Goal: Book appointment/travel/reservation

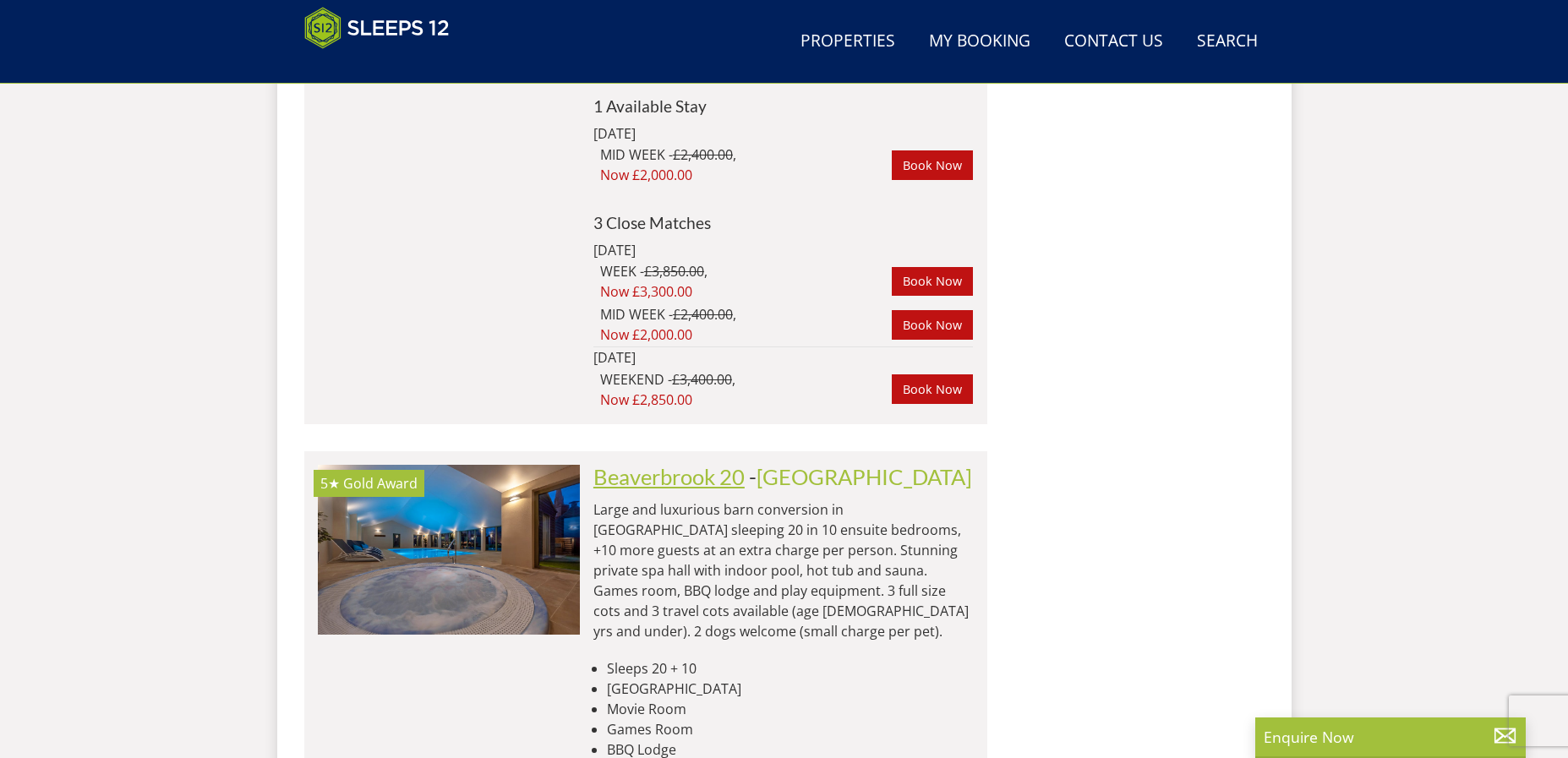
scroll to position [3649, 0]
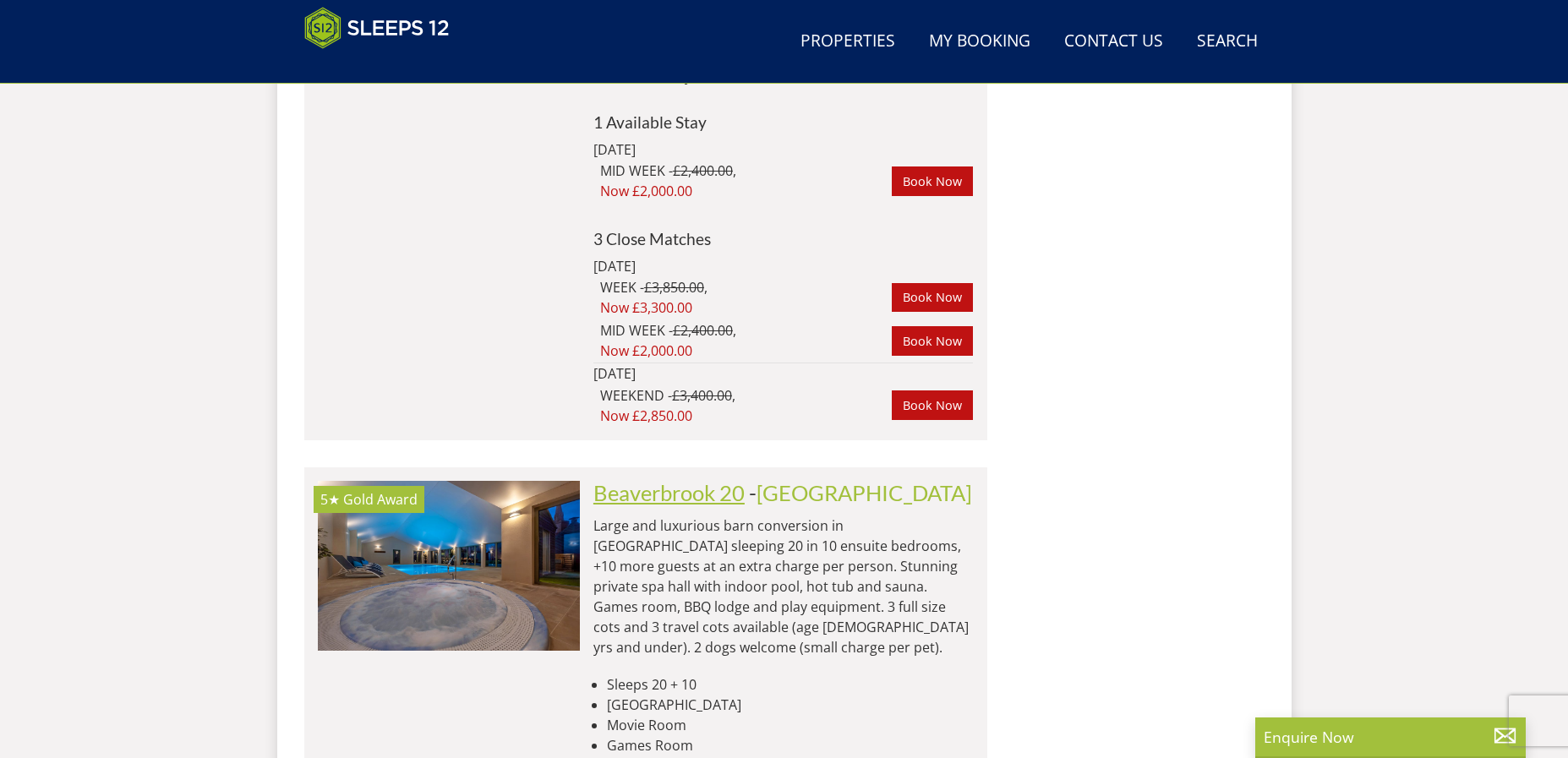
click at [649, 480] on link "Beaverbrook 20" at bounding box center [670, 493] width 152 height 26
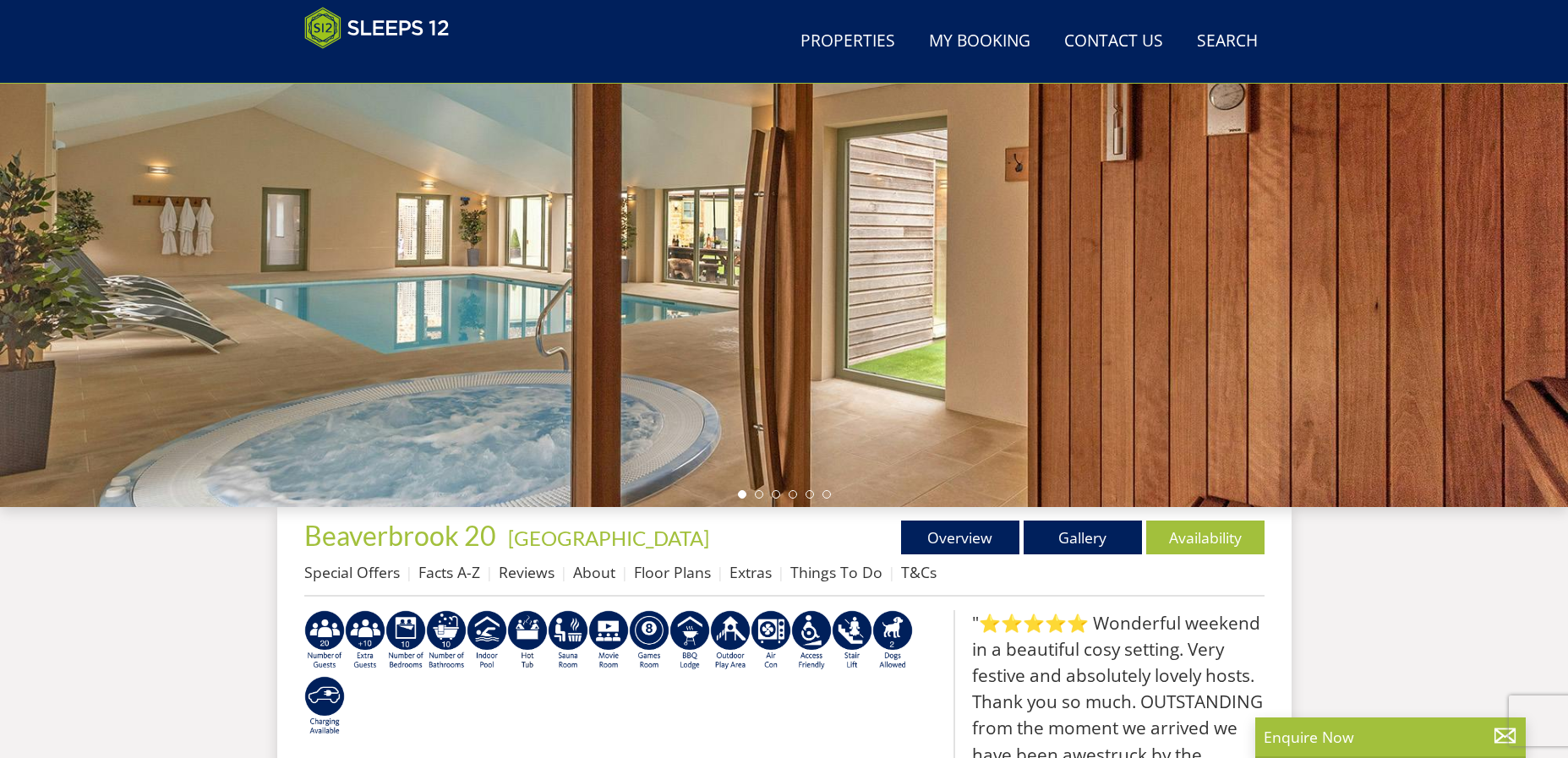
scroll to position [374, 0]
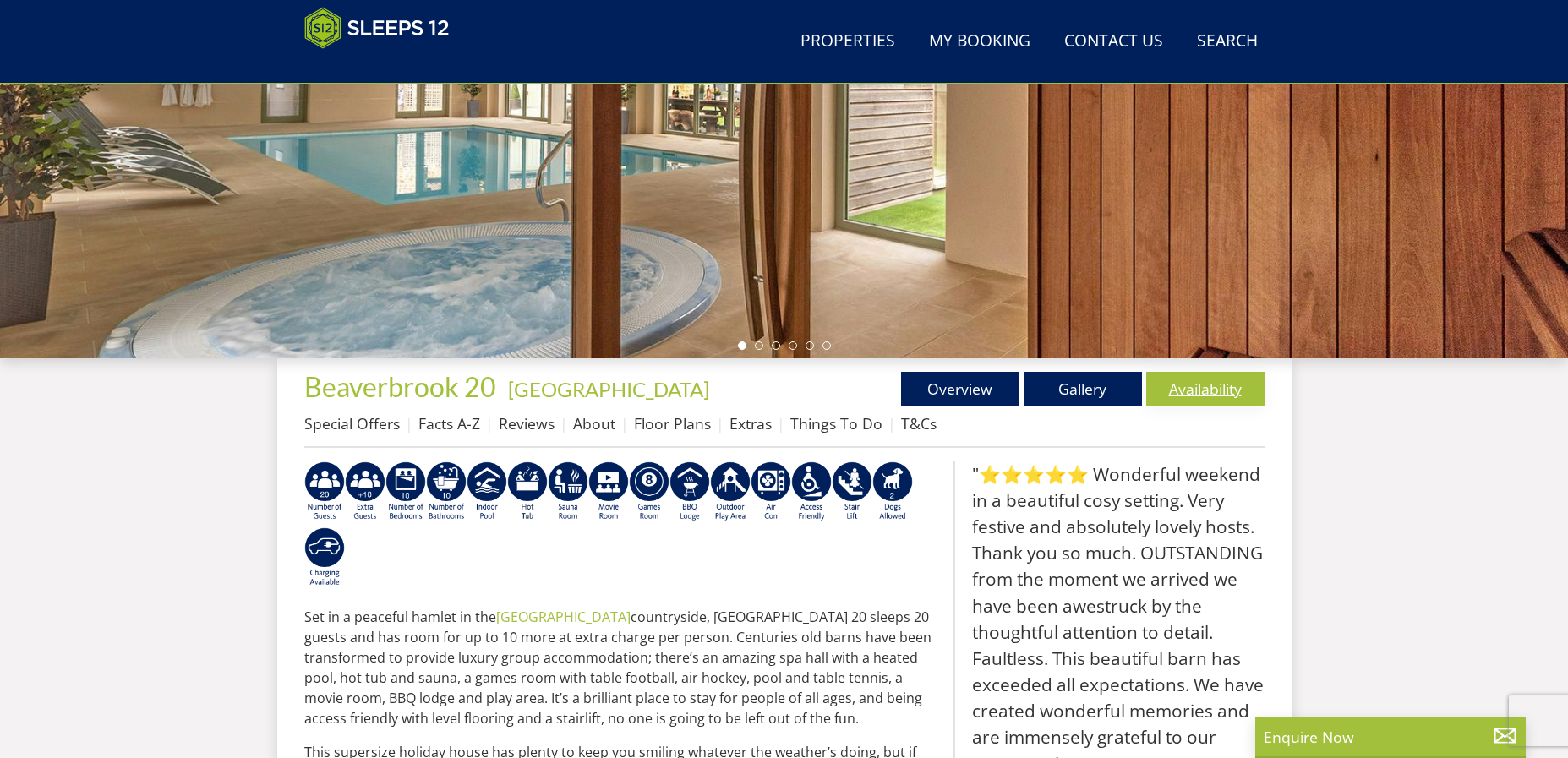
click at [1180, 387] on link "Availability" at bounding box center [1206, 389] width 118 height 33
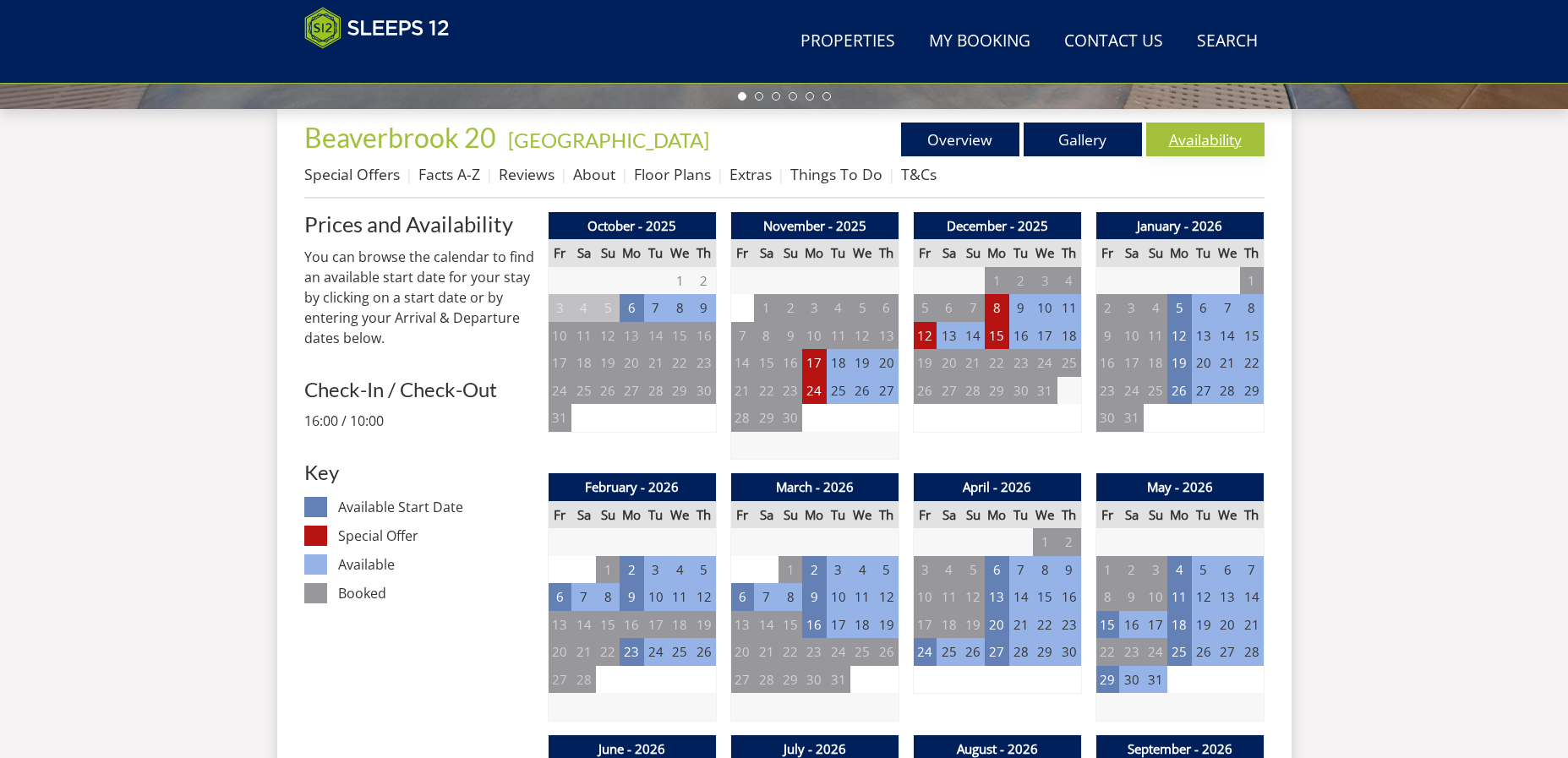
scroll to position [623, 0]
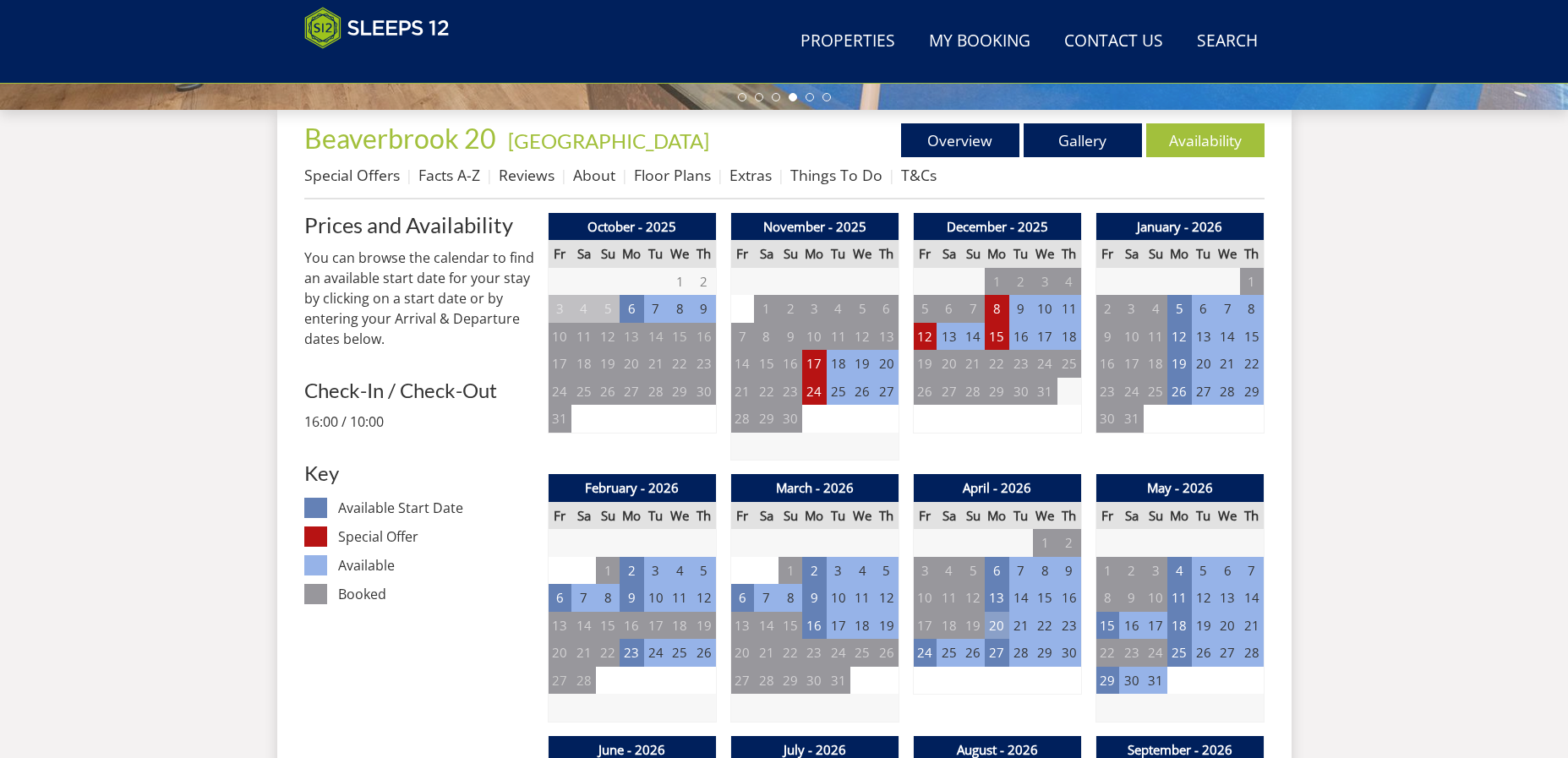
click at [1000, 627] on td "20" at bounding box center [997, 625] width 24 height 28
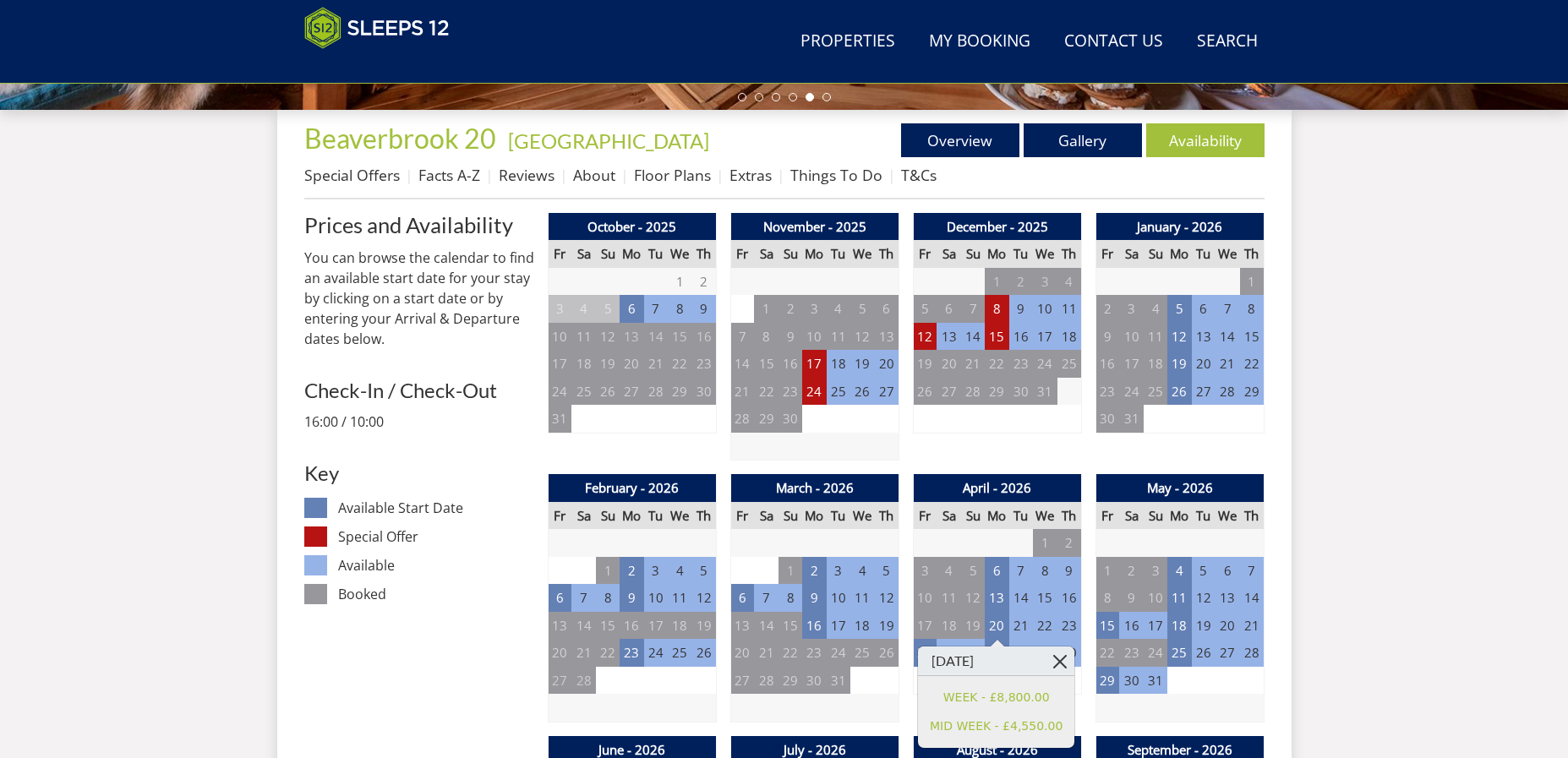
click at [1062, 659] on link at bounding box center [1060, 662] width 30 height 30
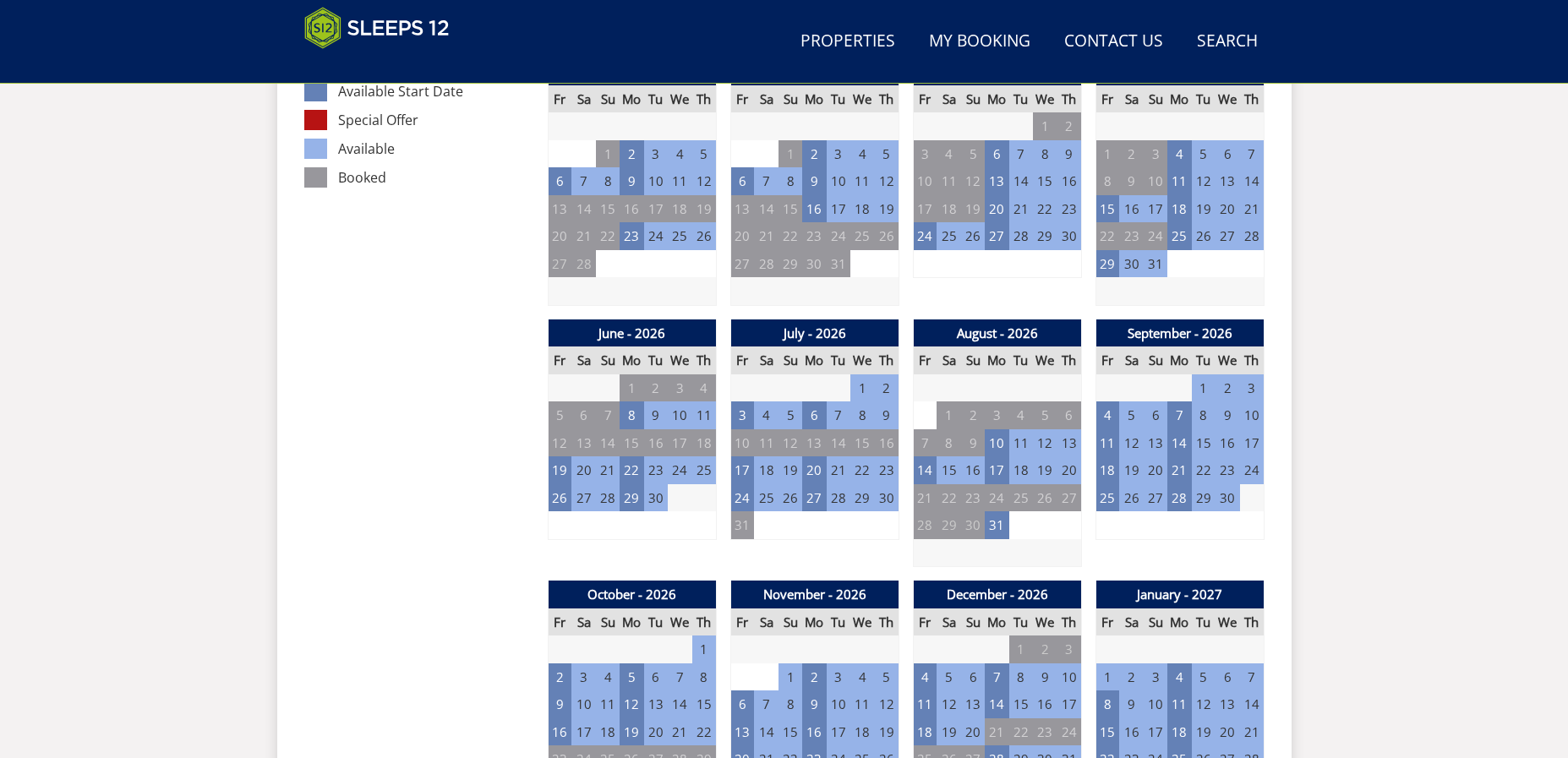
scroll to position [1045, 0]
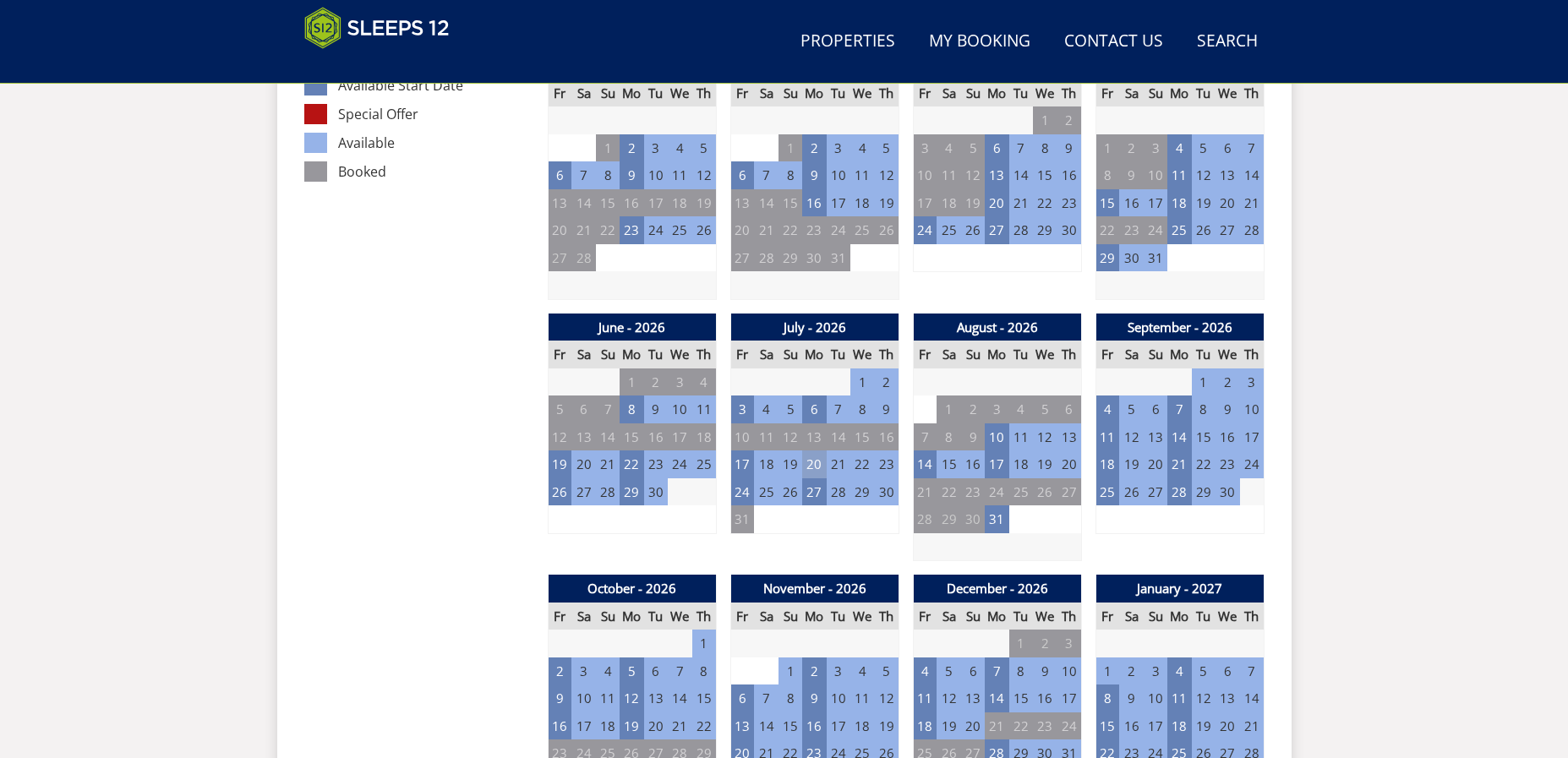
click at [816, 462] on td "20" at bounding box center [815, 465] width 24 height 28
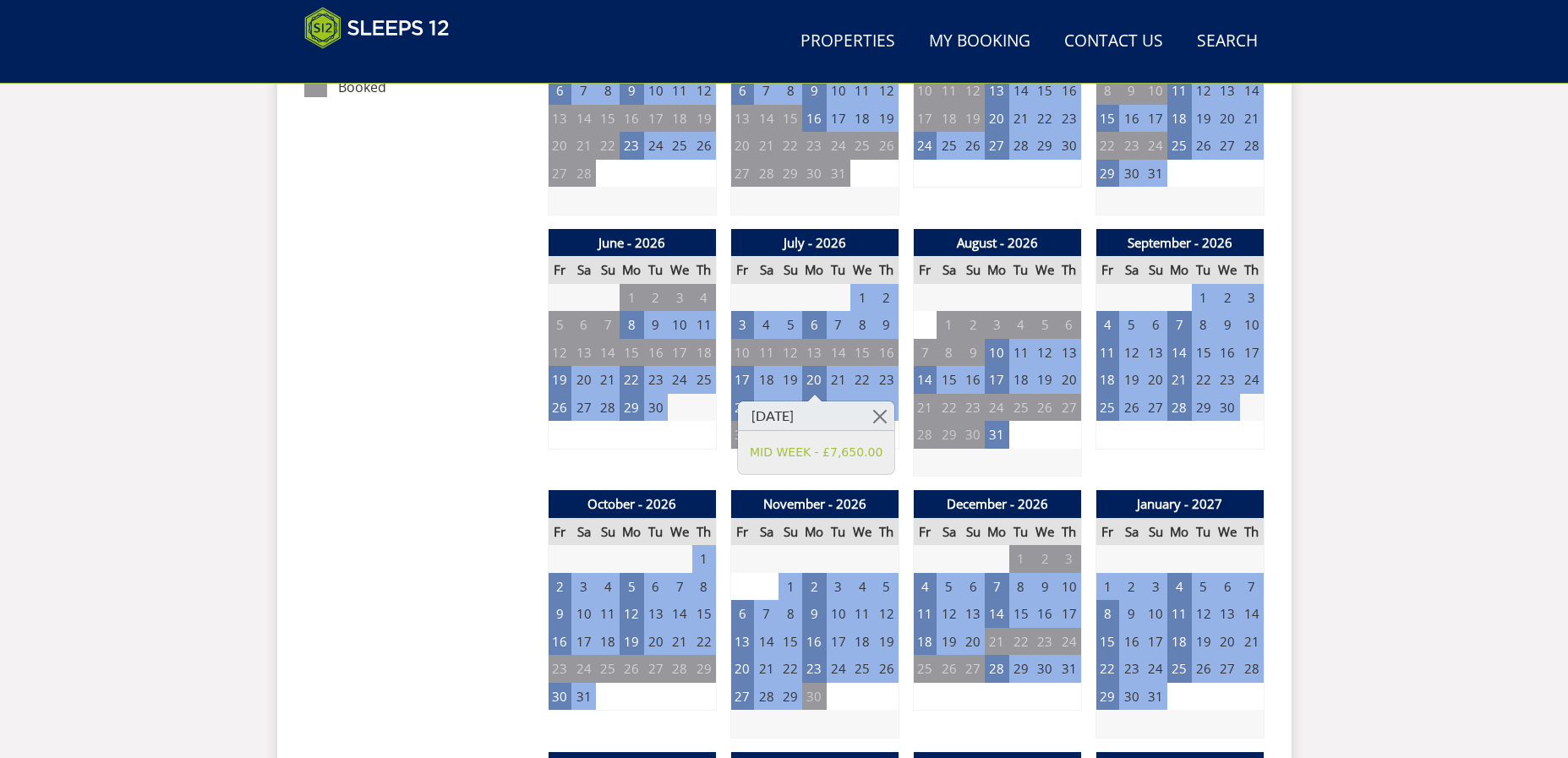
click at [1363, 449] on div "Search Menu Properties My Booking Contact Us [PHONE_NUMBER] Search Check Availa…" at bounding box center [784, 631] width 1568 height 3407
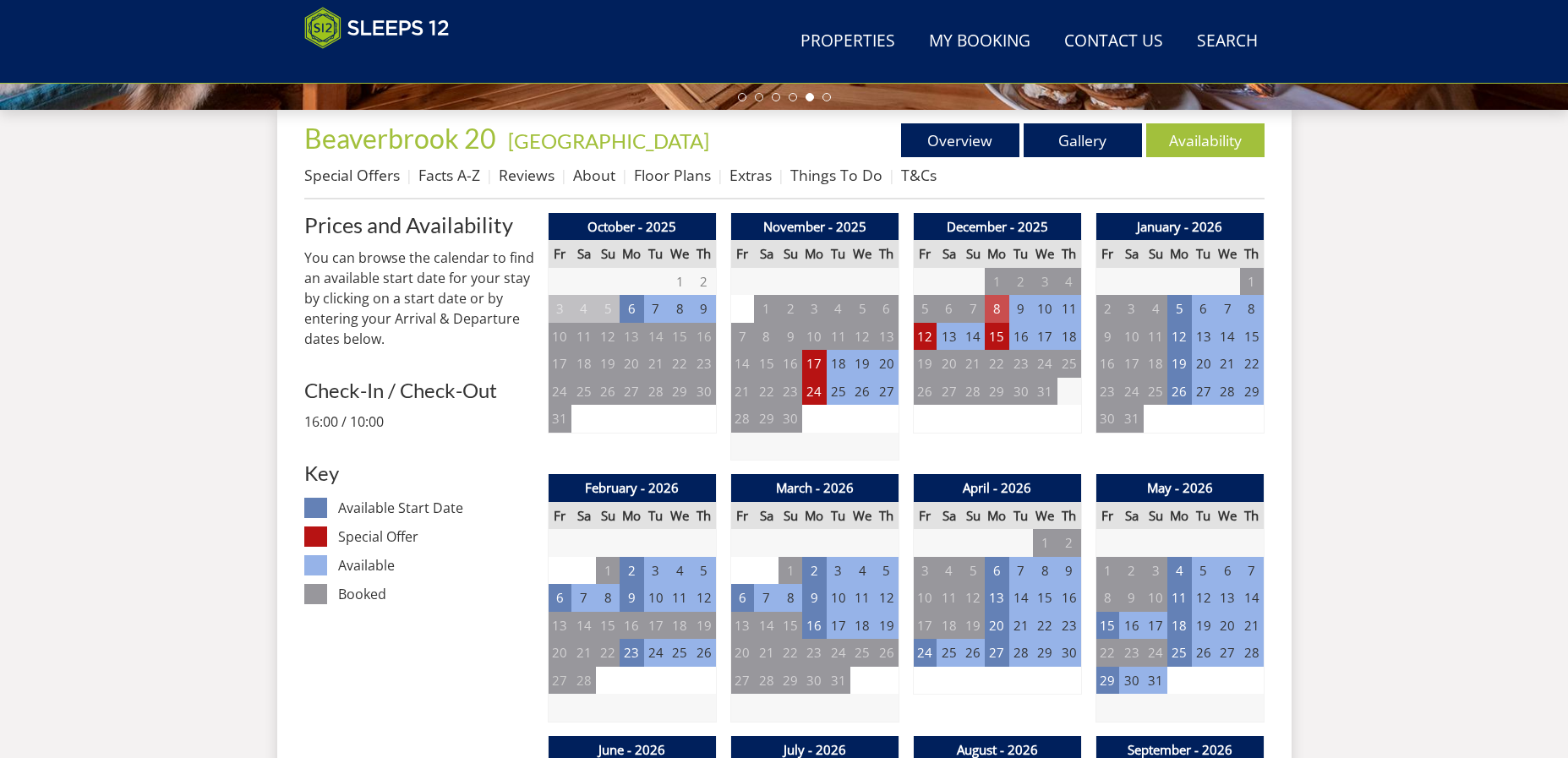
click at [997, 307] on td "8" at bounding box center [997, 309] width 24 height 28
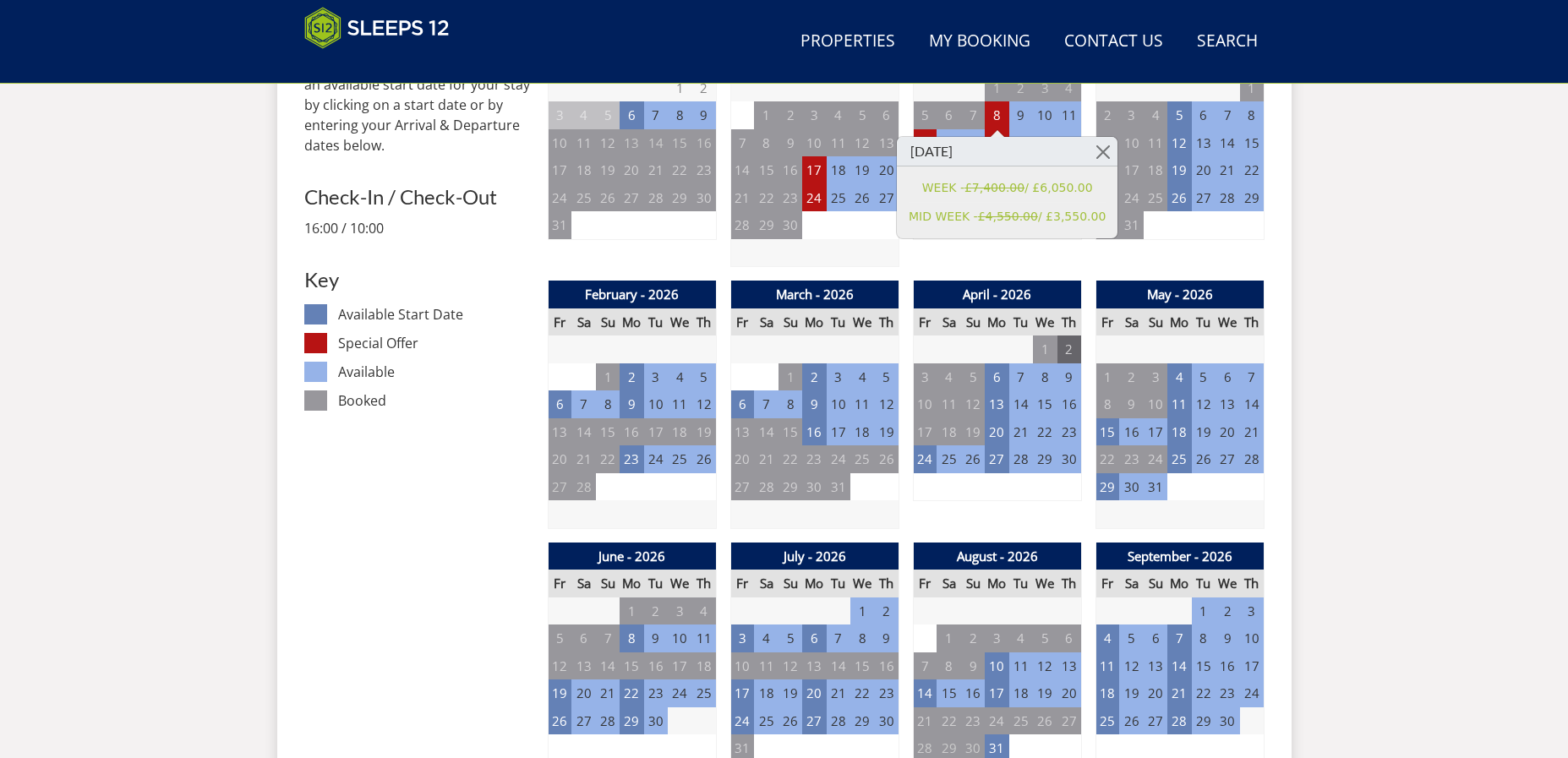
scroll to position [961, 0]
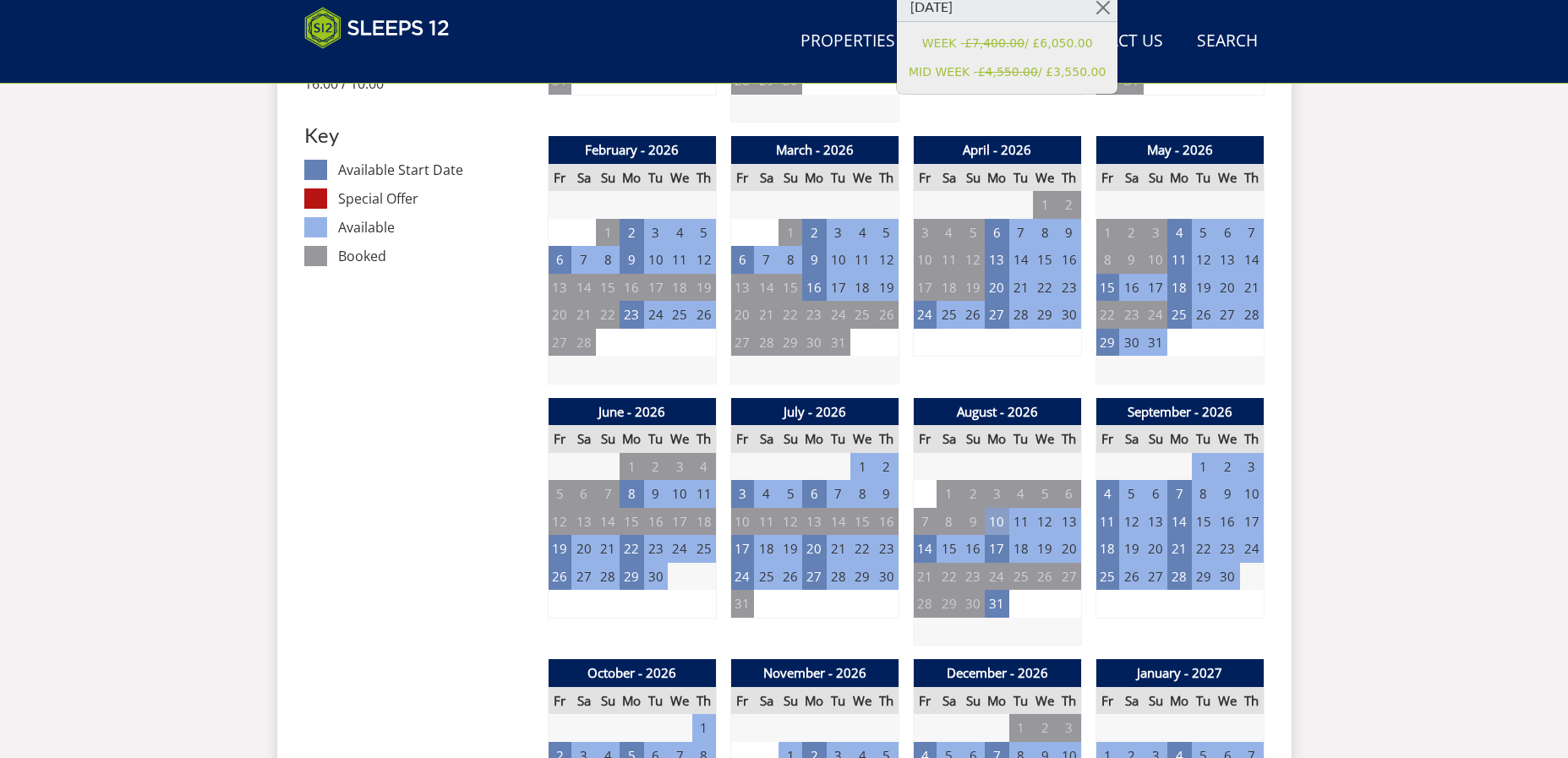
click at [1001, 515] on td "10" at bounding box center [997, 522] width 24 height 28
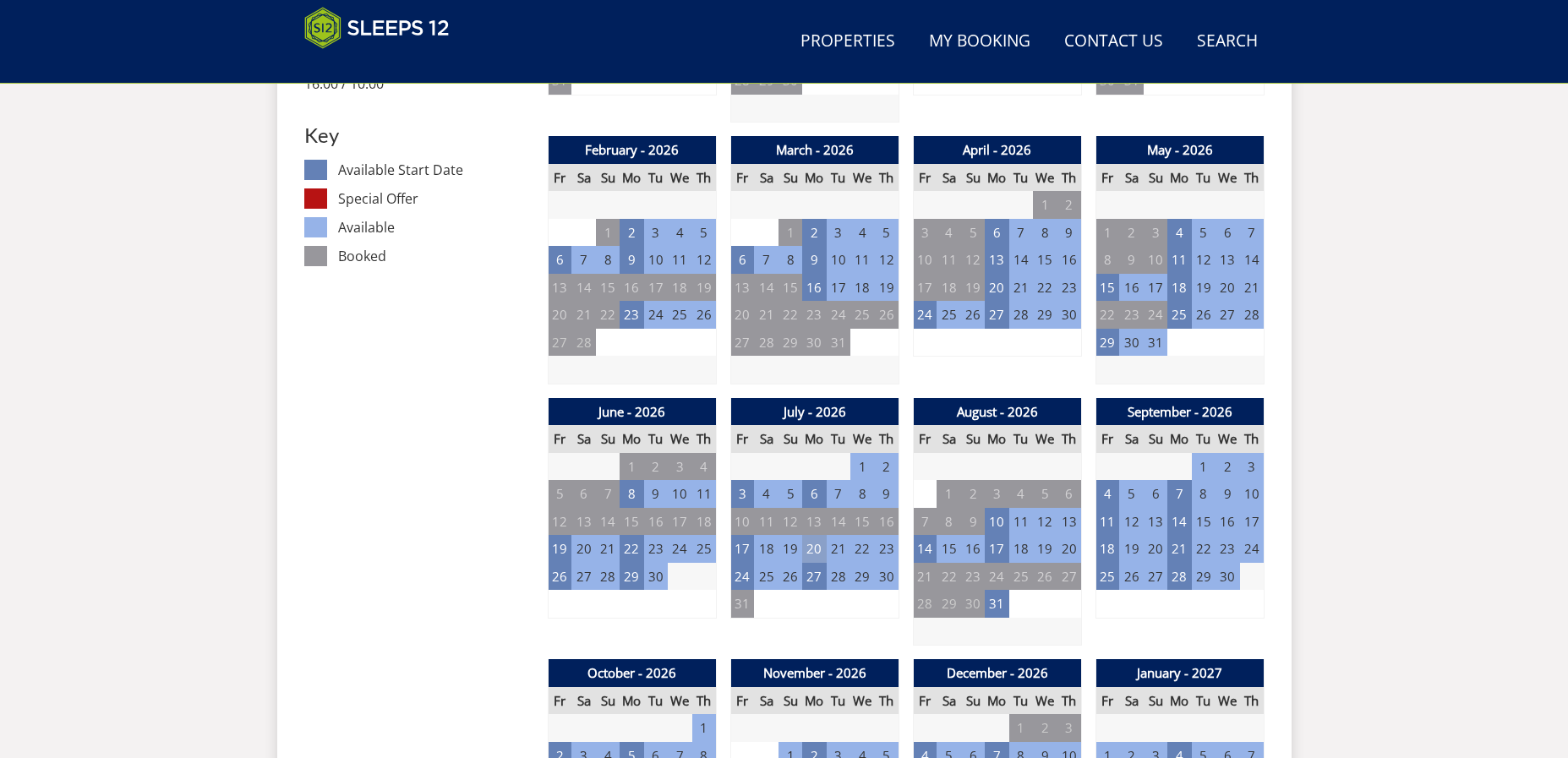
click at [816, 546] on td "20" at bounding box center [815, 548] width 24 height 28
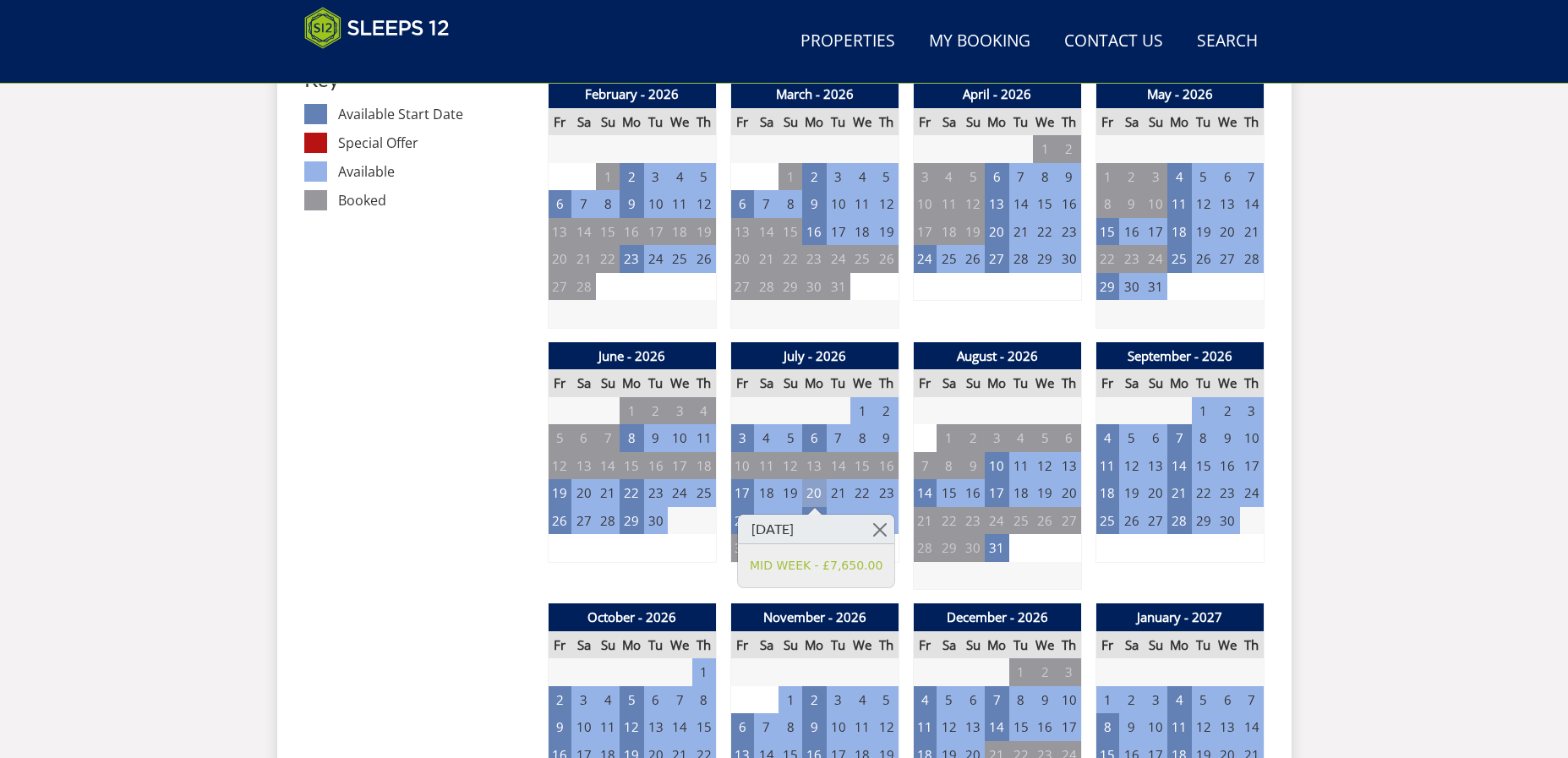
scroll to position [1045, 0]
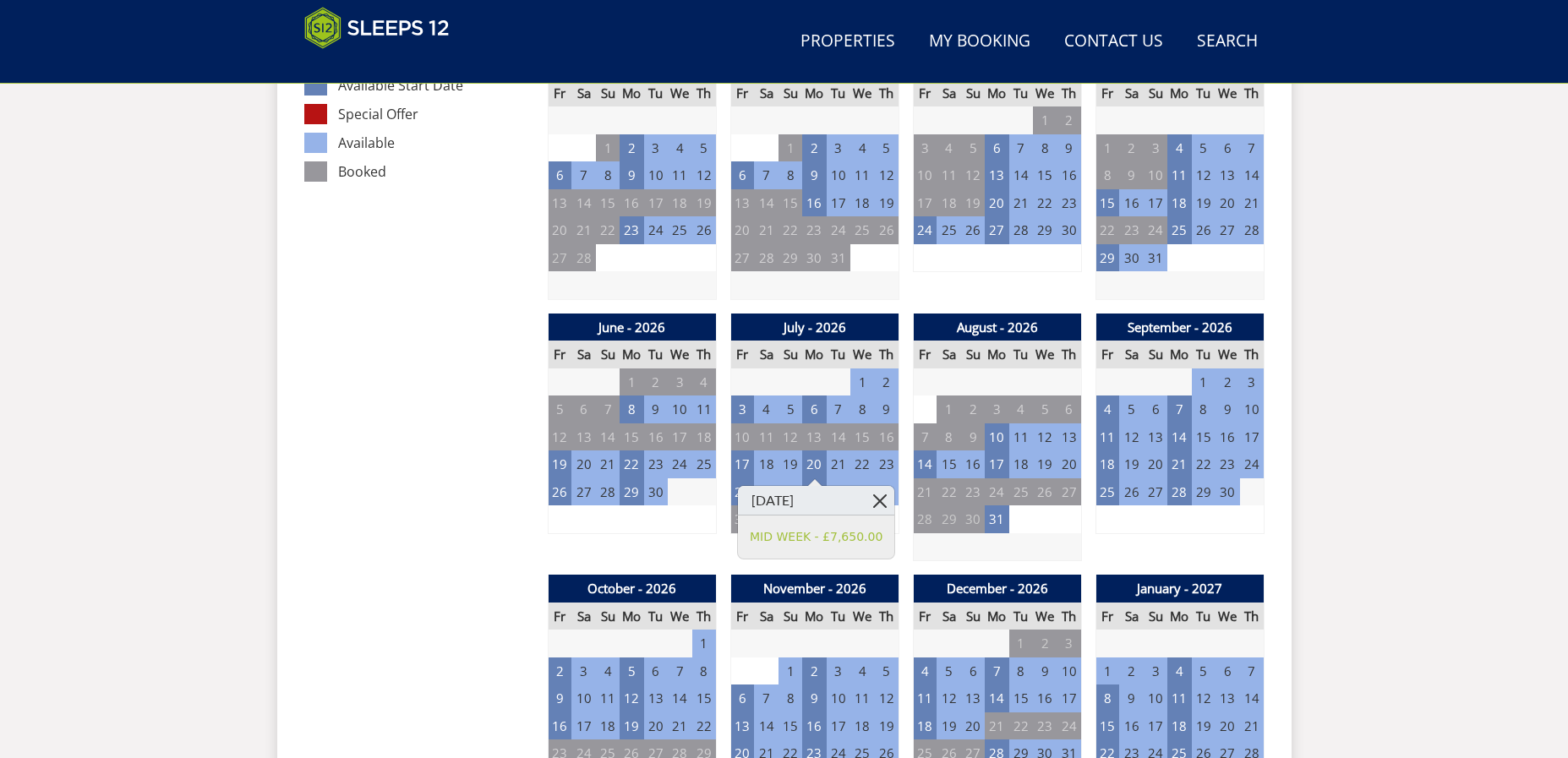
click at [876, 500] on link at bounding box center [880, 501] width 30 height 30
click at [815, 490] on td "27" at bounding box center [815, 492] width 24 height 28
click at [815, 462] on td "20" at bounding box center [815, 465] width 24 height 28
